Goal: Use online tool/utility: Utilize a website feature to perform a specific function

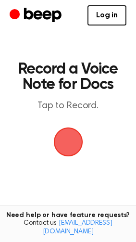
click at [76, 138] on span "button" at bounding box center [67, 141] width 45 height 45
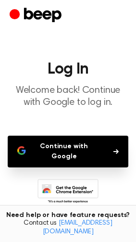
click at [69, 139] on button "Continue with Google" at bounding box center [68, 152] width 121 height 32
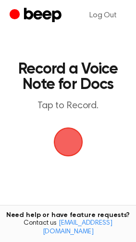
click at [73, 143] on span "button" at bounding box center [68, 142] width 49 height 49
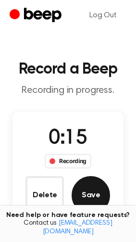
click at [98, 195] on button "Save" at bounding box center [91, 195] width 38 height 38
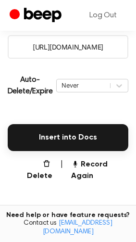
scroll to position [183, 0]
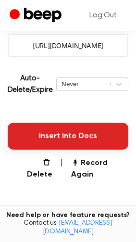
click at [73, 135] on button "Insert into Docs" at bounding box center [68, 136] width 121 height 27
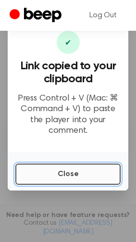
click at [71, 172] on button "Close" at bounding box center [67, 174] width 105 height 21
